Goal: Browse casually

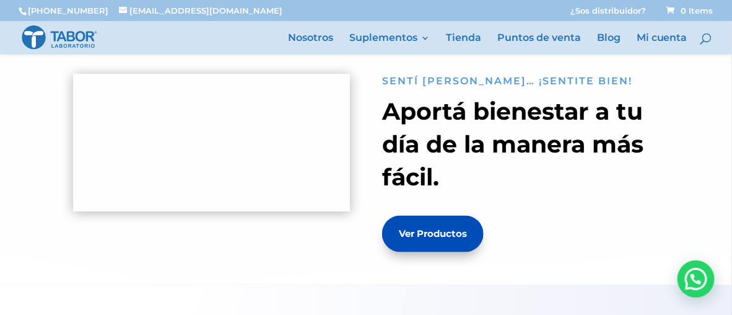
scroll to position [469, 0]
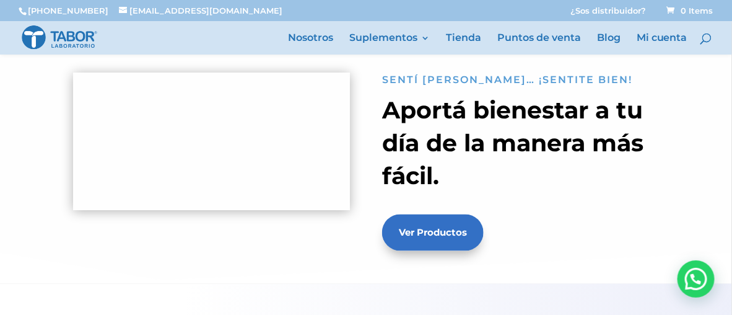
click at [417, 232] on link "Ver Productos" at bounding box center [433, 232] width 102 height 37
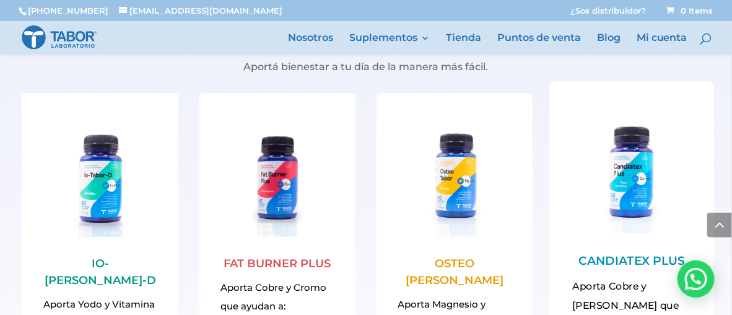
scroll to position [1344, 0]
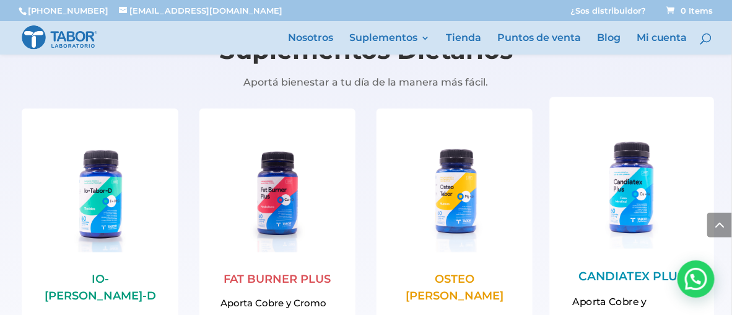
click at [583, 274] on link "CANDIATEX PLUS" at bounding box center [632, 276] width 106 height 14
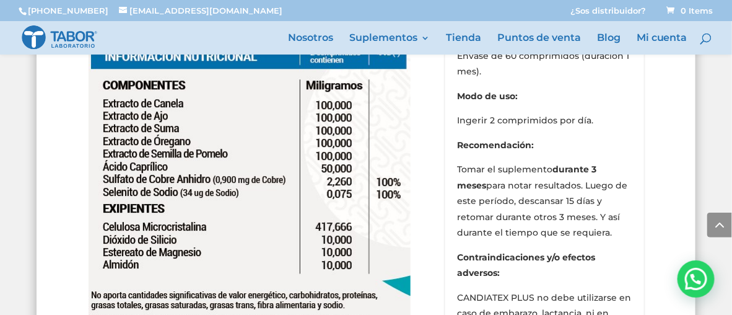
scroll to position [2296, 0]
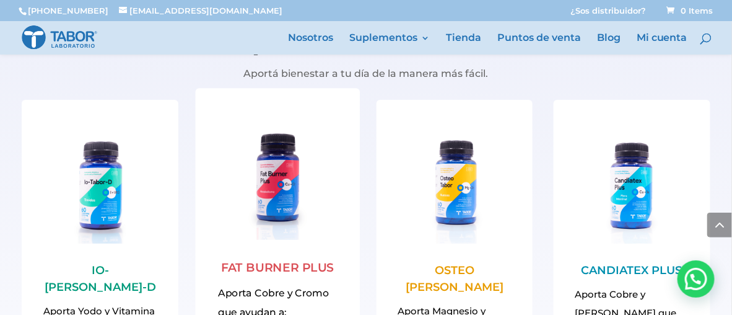
scroll to position [1344, 0]
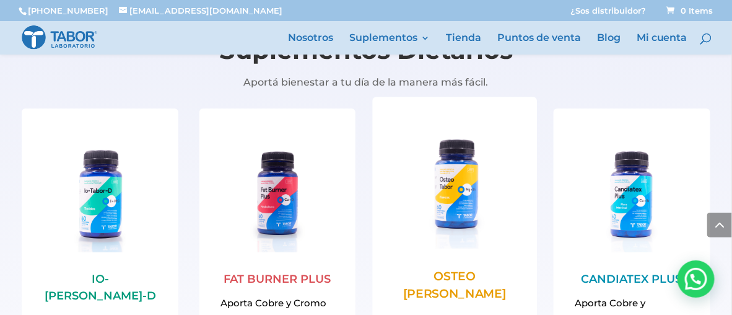
click at [428, 273] on link "OSTEO TABOR" at bounding box center [454, 285] width 103 height 32
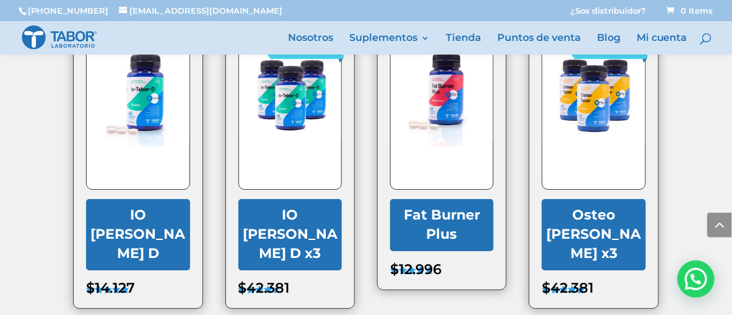
scroll to position [2494, 0]
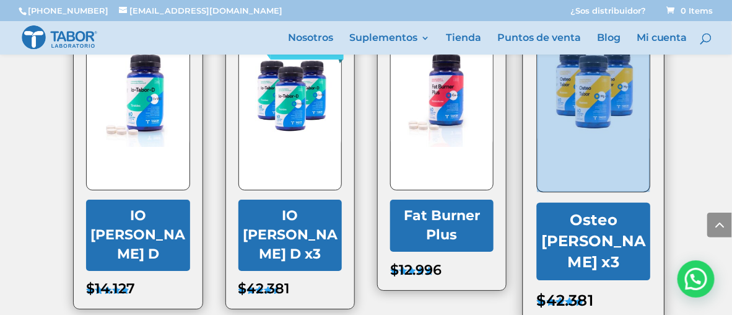
click at [601, 187] on span "ENVÍO GRATIS!" at bounding box center [594, 112] width 114 height 162
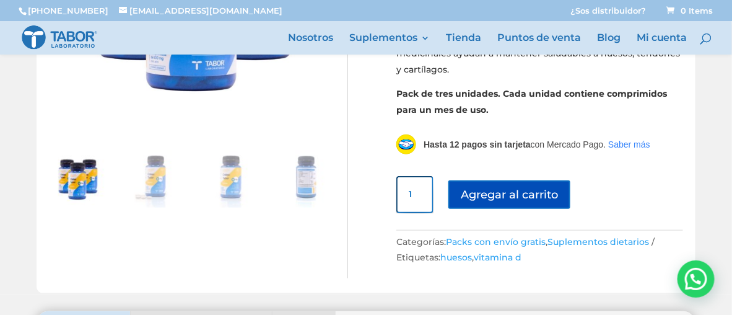
scroll to position [246, 0]
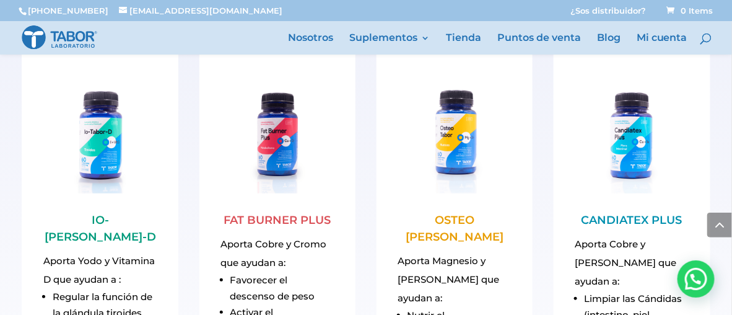
scroll to position [1378, 0]
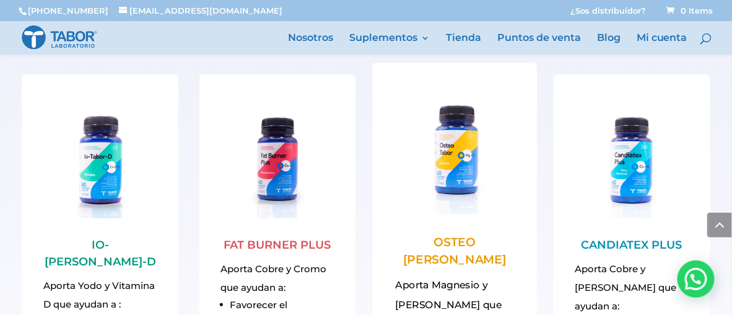
click at [463, 163] on img at bounding box center [454, 154] width 119 height 119
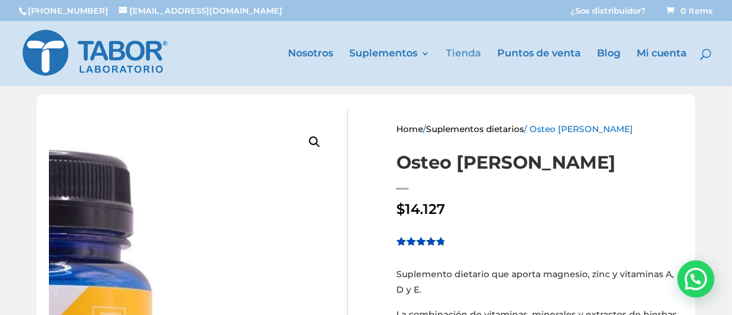
click at [458, 51] on link "Tienda" at bounding box center [463, 67] width 35 height 37
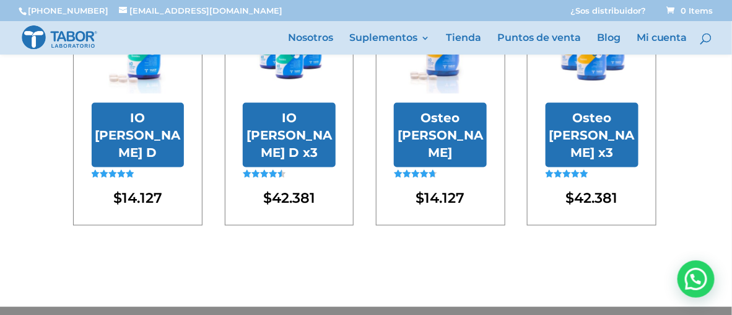
scroll to position [428, 0]
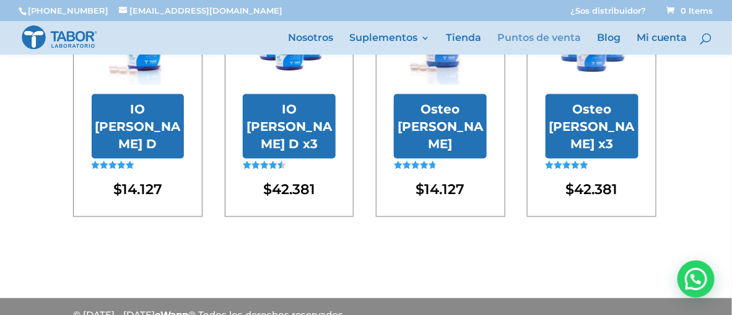
click at [510, 36] on link "Puntos de venta" at bounding box center [539, 43] width 84 height 21
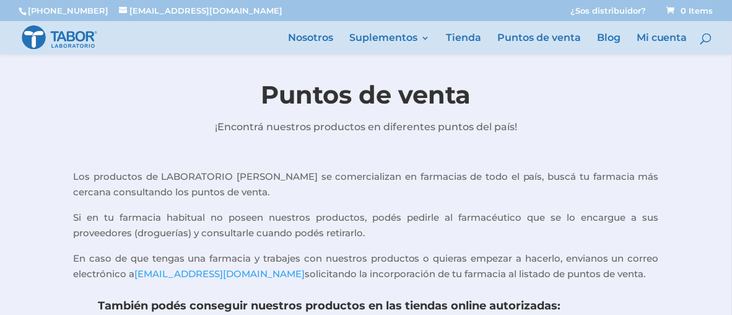
scroll to position [401, 0]
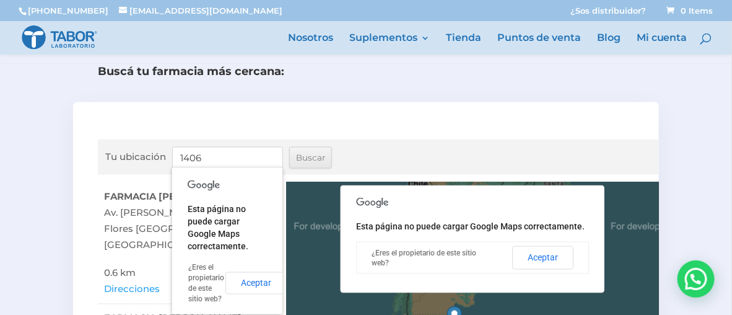
type input "1406"
click at [35, 187] on div "Buscá tu farmacia más cercana: Tu ubicación 1406 Buscar ← Mover a la izquierda …" at bounding box center [366, 312] width 732 height 496
click at [248, 284] on button "Aceptar" at bounding box center [255, 283] width 61 height 22
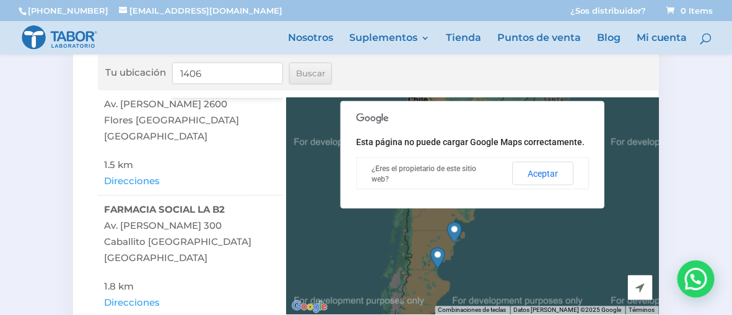
scroll to position [148, 0]
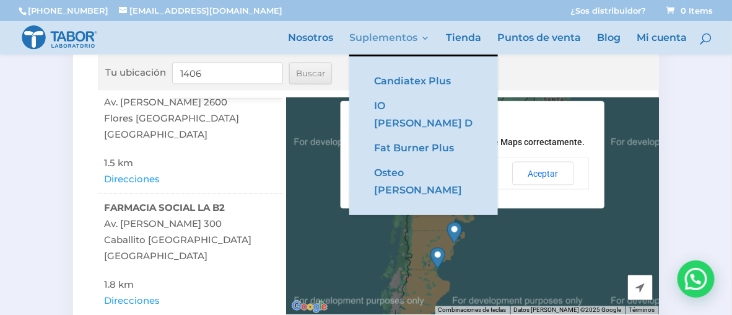
click at [370, 33] on link "Suplementos" at bounding box center [389, 43] width 80 height 21
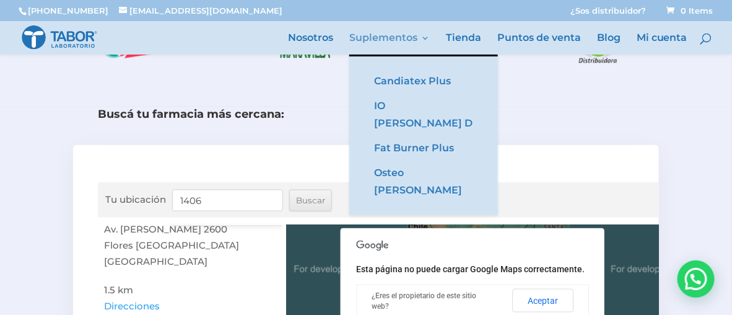
scroll to position [346, 0]
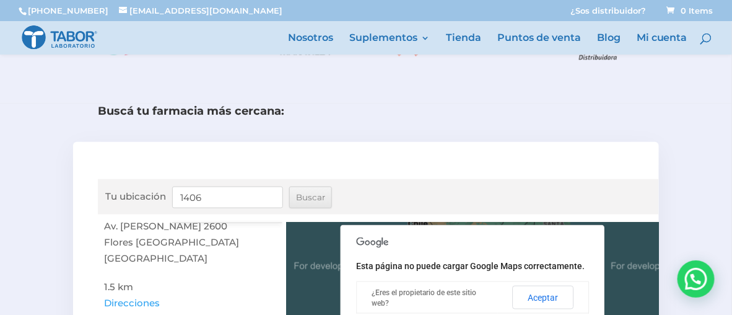
scroll to position [469, 0]
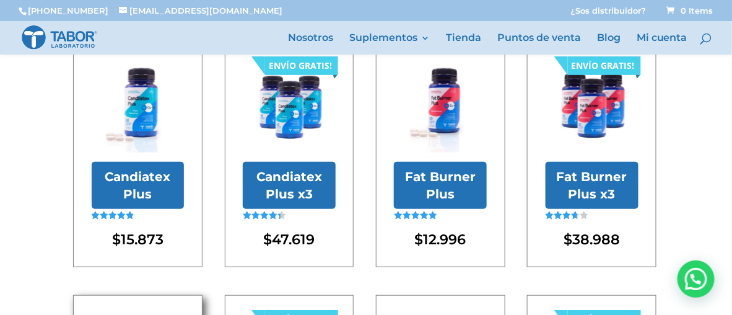
scroll to position [98, 0]
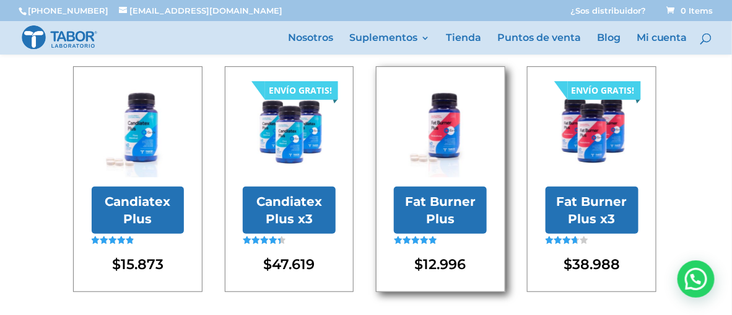
click at [430, 193] on h2 "Fat Burner Plus" at bounding box center [440, 209] width 93 height 47
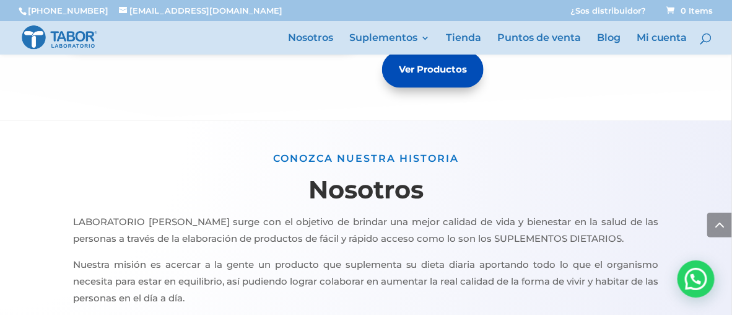
scroll to position [617, 0]
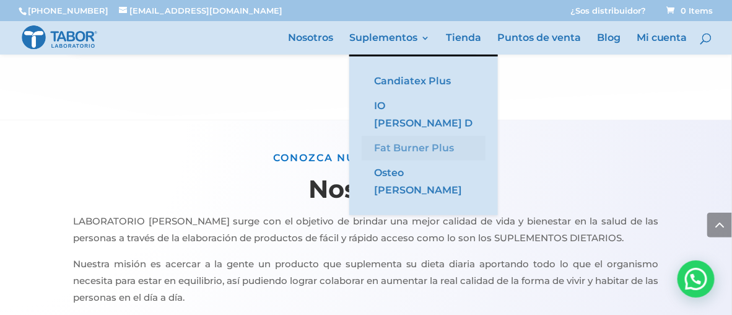
click at [401, 136] on link "Fat Burner Plus" at bounding box center [424, 148] width 124 height 25
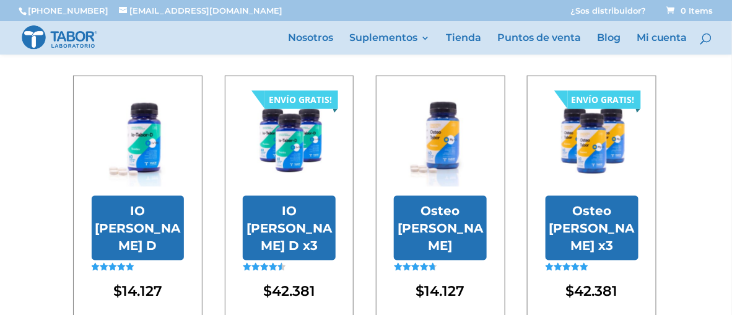
scroll to position [345, 0]
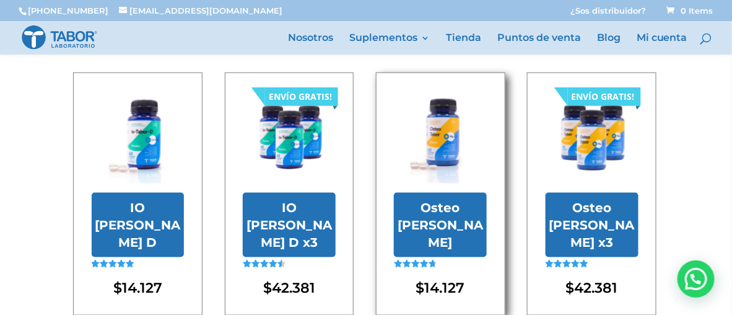
click at [432, 207] on h2 "Osteo [PERSON_NAME]" at bounding box center [440, 225] width 93 height 64
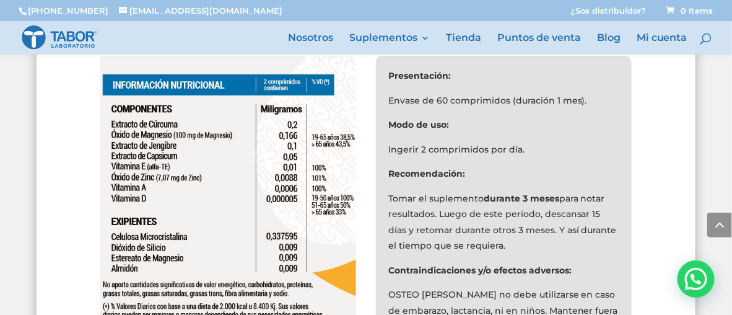
scroll to position [1086, 0]
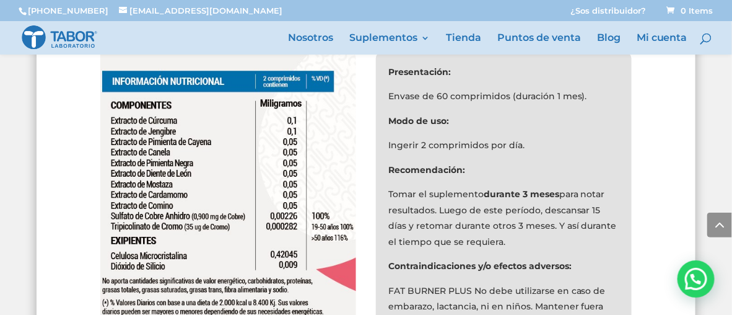
scroll to position [1061, 0]
